Goal: Task Accomplishment & Management: Manage account settings

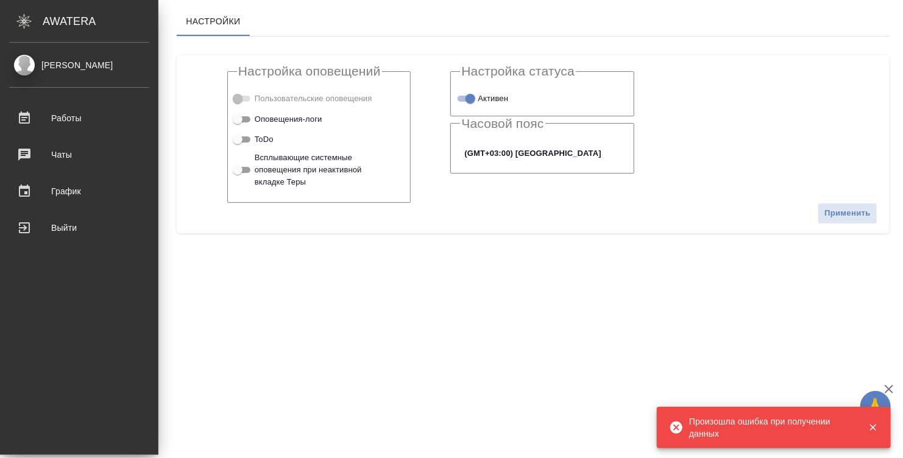
click at [77, 25] on div "AWATERA" at bounding box center [101, 21] width 116 height 24
click at [65, 63] on div "[PERSON_NAME]" at bounding box center [79, 64] width 140 height 13
click at [24, 68] on div "Denisova Elina" at bounding box center [79, 64] width 140 height 13
click at [60, 220] on div "Выйти" at bounding box center [79, 228] width 140 height 18
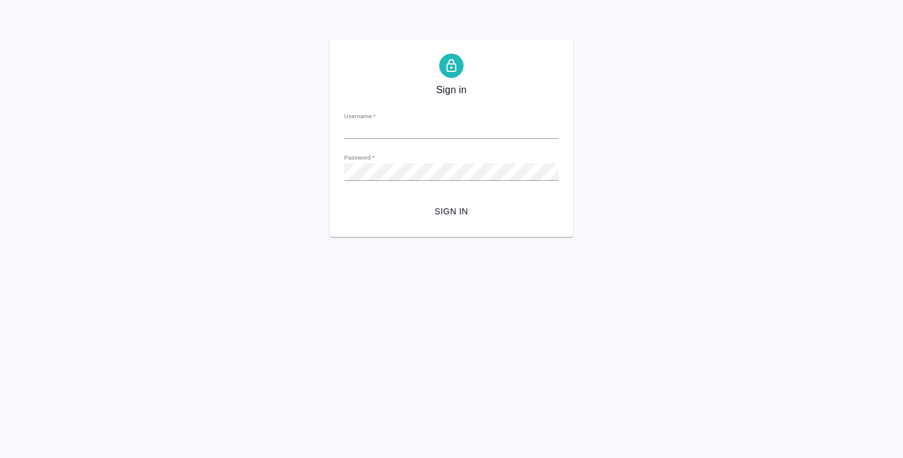
type input "e.denisova@awatera.com"
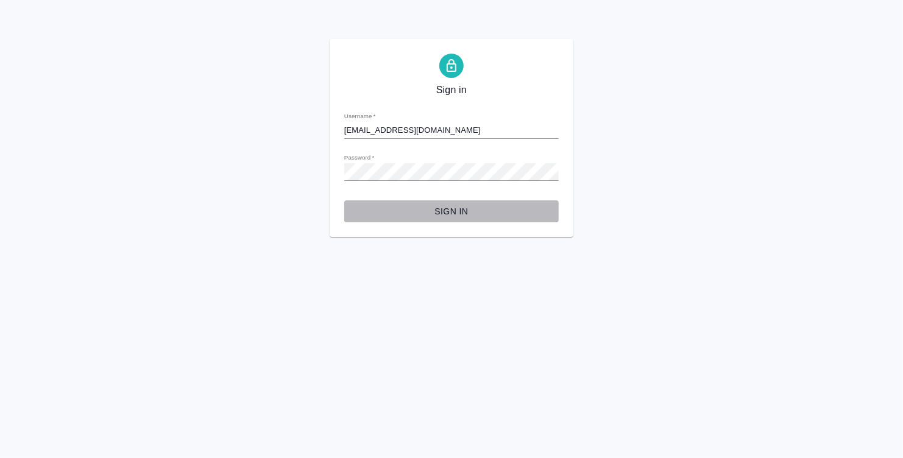
click at [458, 203] on button "Sign in" at bounding box center [451, 211] width 214 height 23
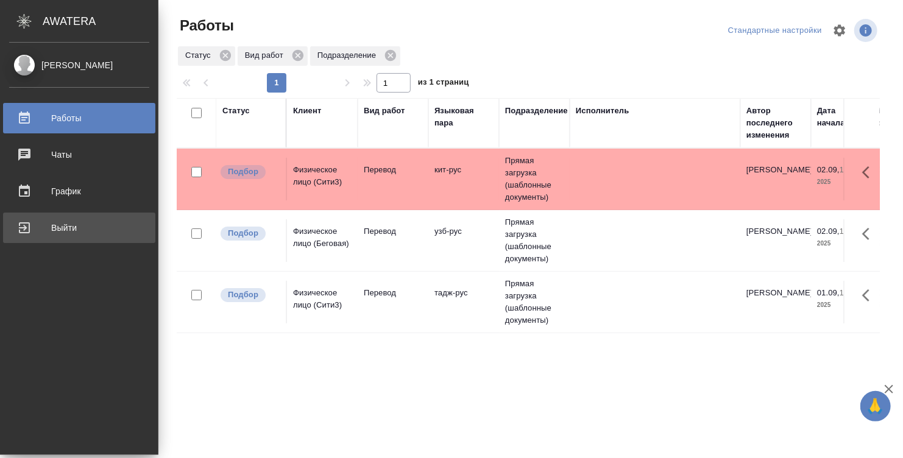
click at [74, 224] on div "Выйти" at bounding box center [79, 228] width 140 height 18
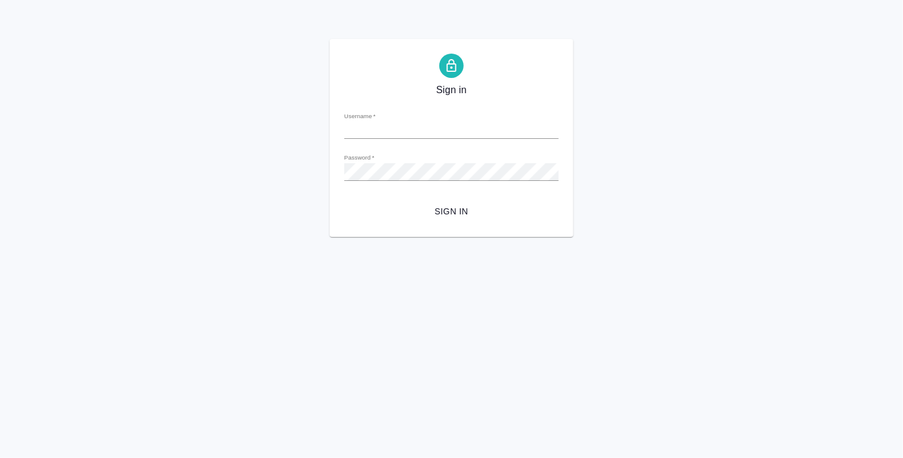
type input "e.denisova@awatera.com"
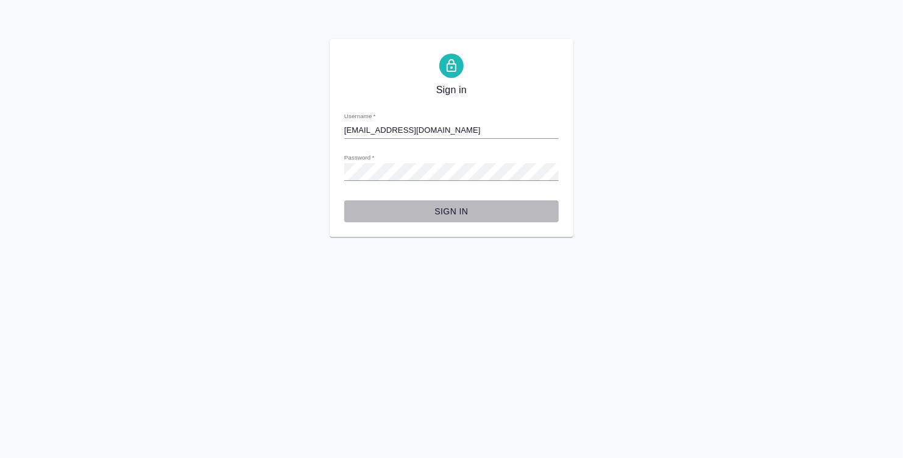
click at [445, 208] on span "Sign in" at bounding box center [451, 211] width 195 height 15
